Goal: Ask a question: Seek information or help from site administrators or community

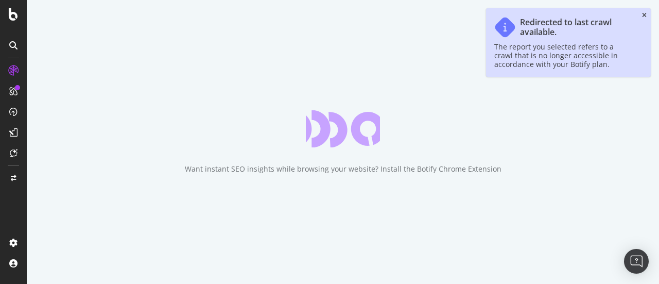
click at [643, 14] on icon "close toast" at bounding box center [644, 15] width 5 height 6
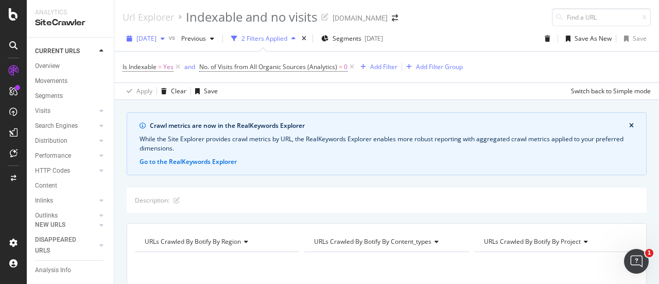
click at [157, 36] on span "2025 Oct. 1st" at bounding box center [147, 38] width 20 height 9
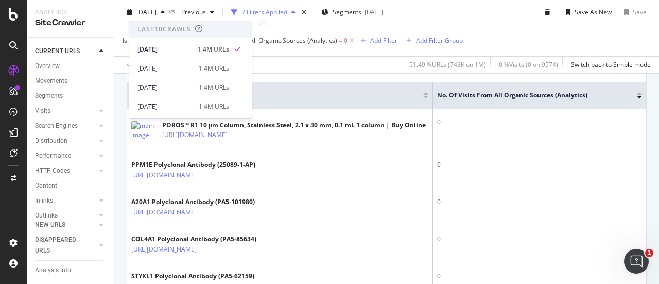
scroll to position [309, 0]
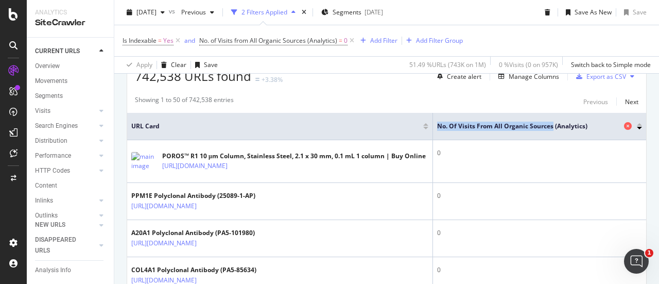
drag, startPoint x: 434, startPoint y: 128, endPoint x: 549, endPoint y: 126, distance: 114.9
click at [549, 126] on span "No. of Visits from All Organic Sources (Analytics)" at bounding box center [529, 126] width 184 height 9
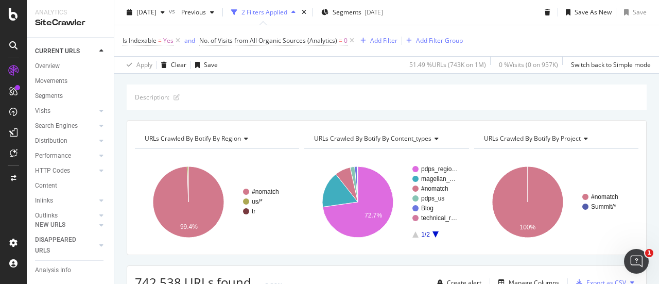
scroll to position [0, 0]
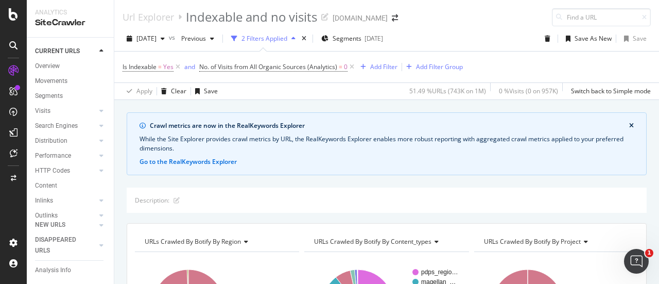
click at [177, 39] on span "vs" at bounding box center [173, 37] width 8 height 9
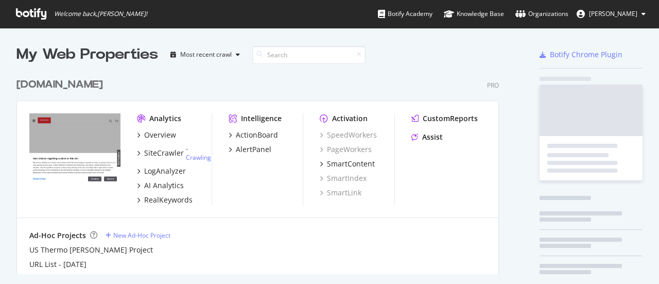
scroll to position [276, 643]
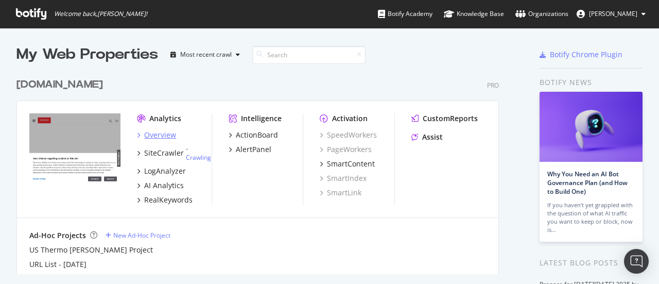
click at [151, 132] on div "Overview" at bounding box center [160, 135] width 32 height 10
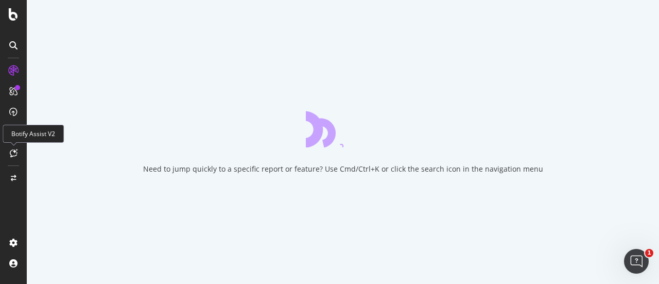
click at [12, 152] on icon at bounding box center [14, 153] width 8 height 8
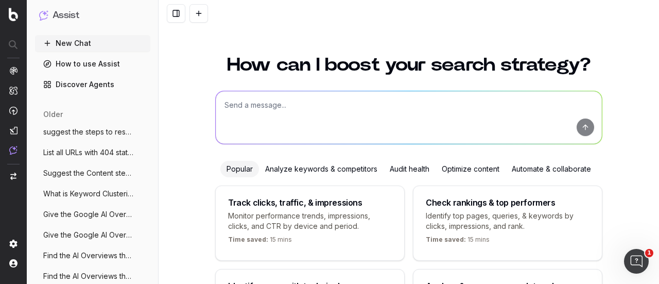
scroll to position [107, 0]
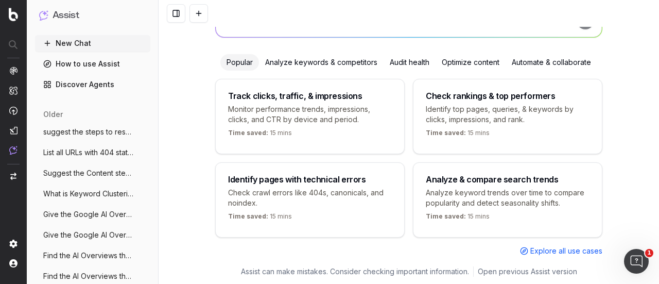
click at [427, 123] on div "Check rankings & top performers Identify top pages, queries, & keywords by clic…" at bounding box center [508, 116] width 190 height 75
type textarea "What are my top ranking pages?"
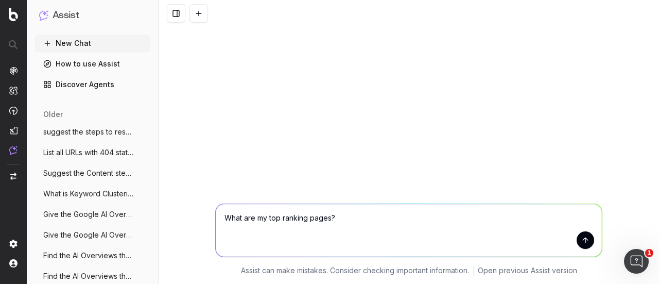
scroll to position [0, 0]
click at [70, 43] on button "New Chat" at bounding box center [92, 43] width 115 height 16
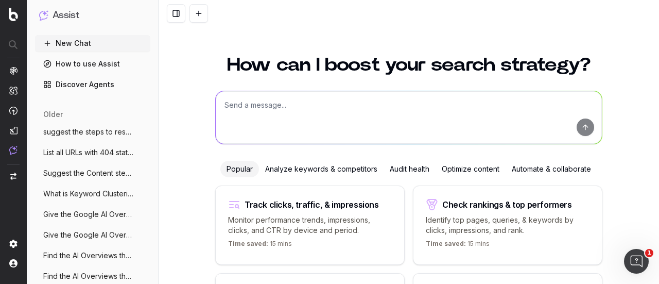
click at [337, 104] on textarea at bounding box center [409, 117] width 386 height 53
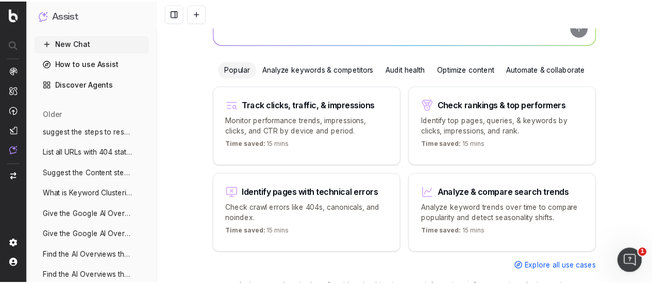
scroll to position [115, 0]
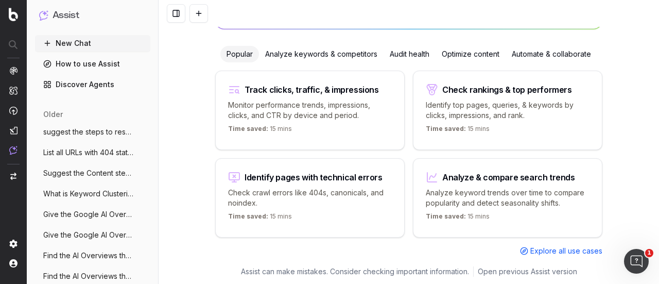
click at [568, 248] on span "Explore all use cases" at bounding box center [567, 251] width 72 height 10
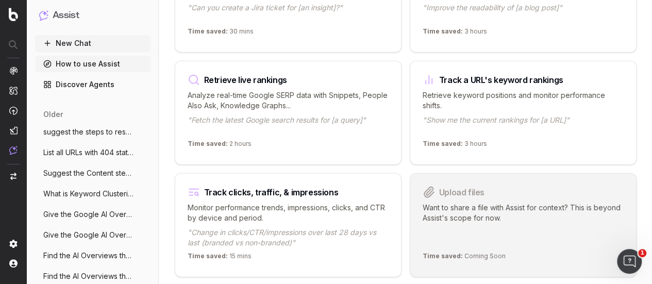
scroll to position [1362, 0]
